Goal: Information Seeking & Learning: Learn about a topic

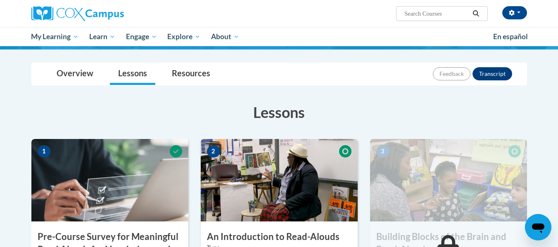
scroll to position [95, 0]
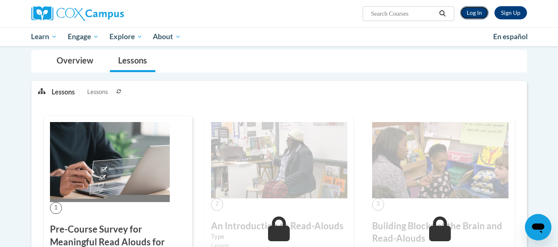
click at [477, 16] on link "Log In" at bounding box center [474, 12] width 28 height 13
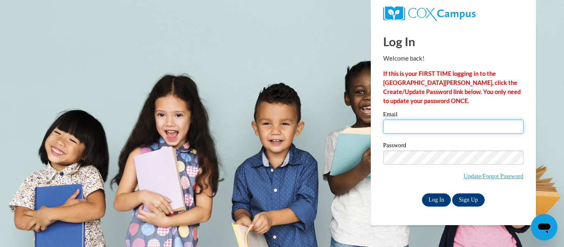
type input "petrisas@wauwatosa.k12.wi.us"
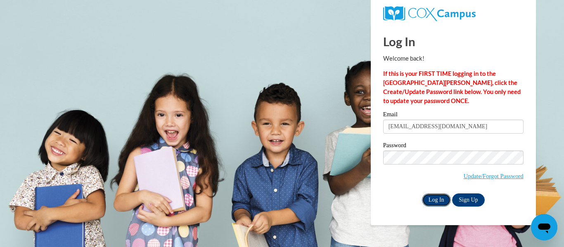
click at [435, 200] on input "Log In" at bounding box center [436, 200] width 29 height 13
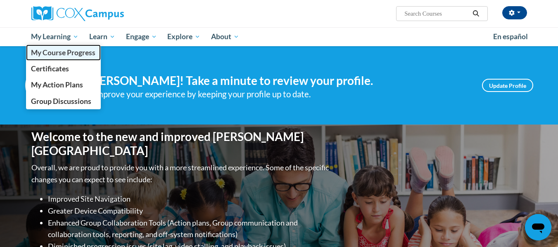
click at [66, 53] on span "My Course Progress" at bounding box center [63, 52] width 64 height 9
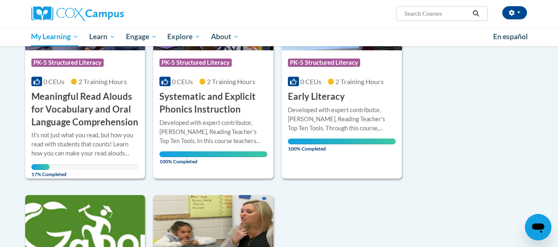
scroll to position [184, 0]
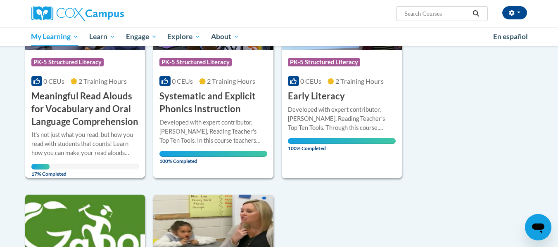
click at [110, 111] on h3 "Meaningful Read Alouds for Vocabulary and Oral Language Comprehension" at bounding box center [85, 109] width 108 height 38
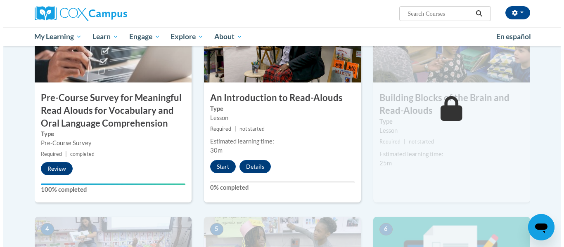
scroll to position [234, 0]
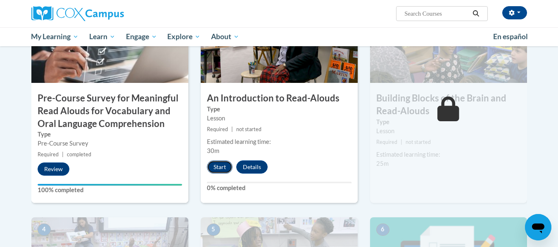
click at [224, 173] on button "Start" at bounding box center [220, 167] width 26 height 13
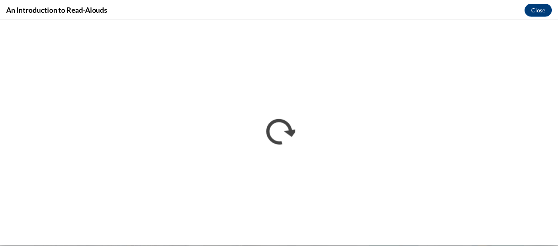
scroll to position [0, 0]
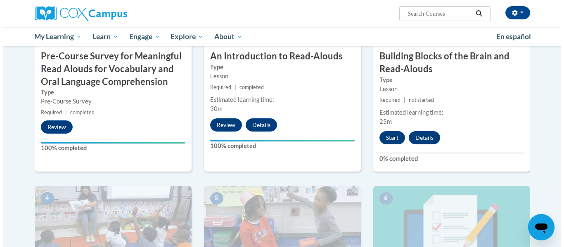
scroll to position [250, 0]
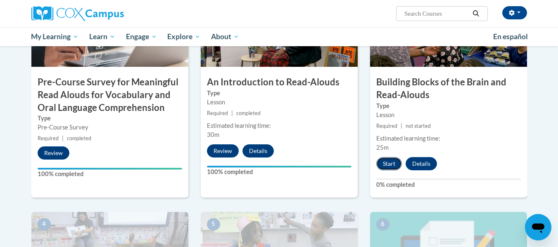
click at [385, 162] on button "Start" at bounding box center [389, 163] width 26 height 13
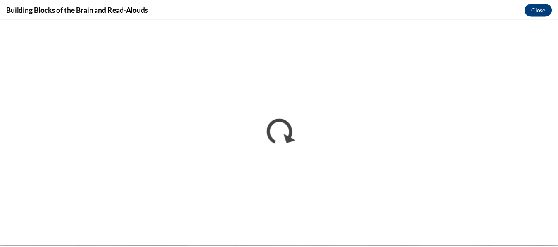
scroll to position [0, 0]
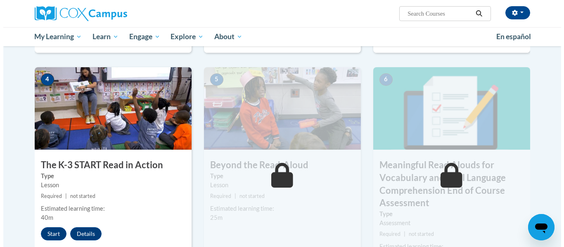
scroll to position [396, 0]
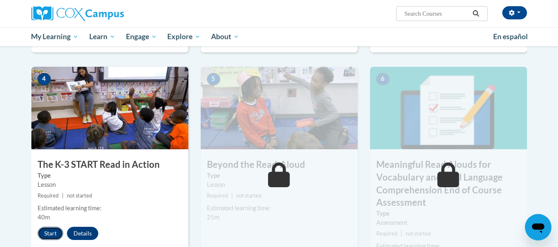
click at [49, 234] on button "Start" at bounding box center [51, 233] width 26 height 13
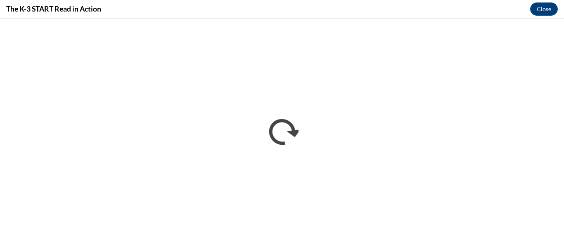
scroll to position [0, 0]
